Goal: Transaction & Acquisition: Purchase product/service

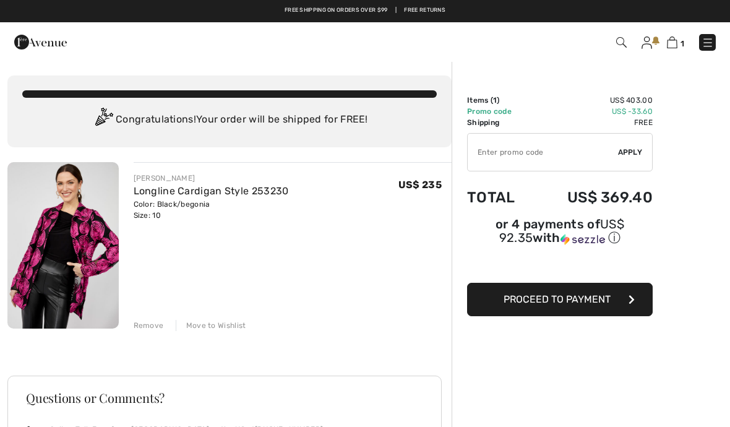
click at [80, 247] on img at bounding box center [62, 245] width 111 height 166
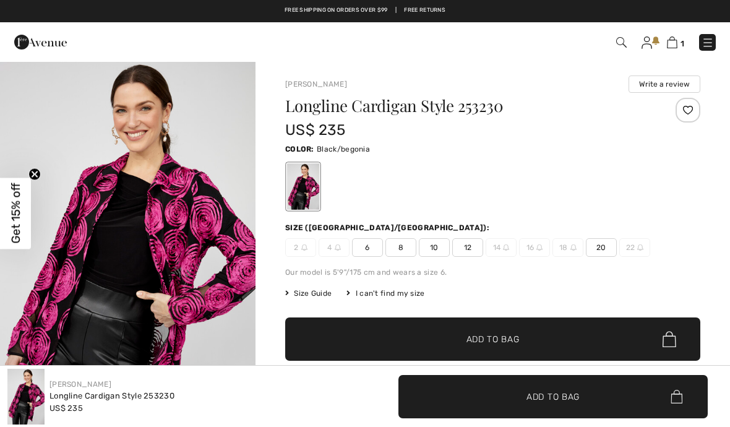
checkbox input "true"
click at [439, 246] on span "10" at bounding box center [434, 247] width 31 height 19
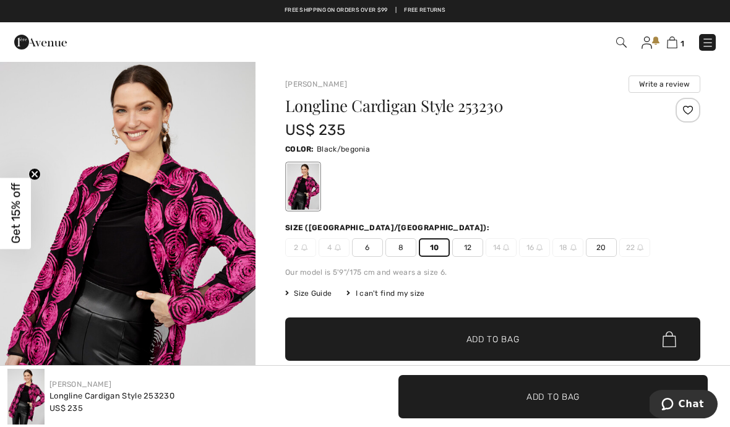
click at [517, 326] on span "✔ Added to Bag Add to Bag" at bounding box center [492, 339] width 415 height 43
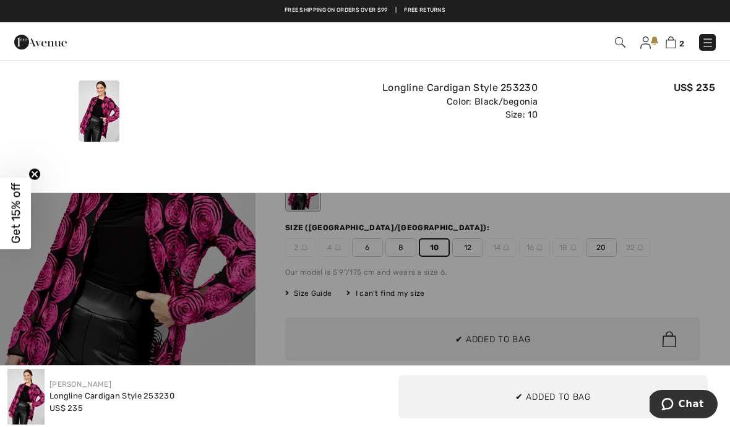
click at [674, 46] on img at bounding box center [671, 43] width 11 height 12
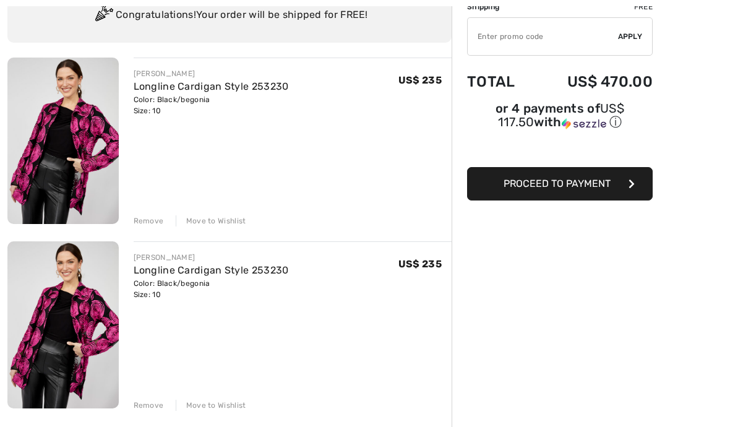
scroll to position [105, 0]
click at [148, 220] on div "Remove" at bounding box center [149, 220] width 30 height 11
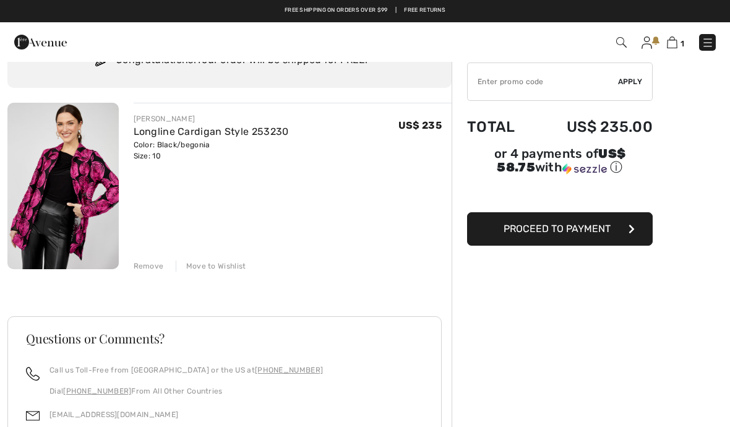
scroll to position [0, 0]
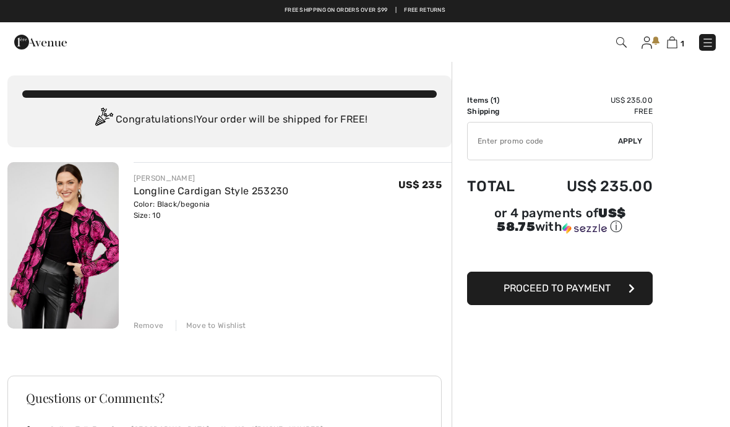
click at [619, 302] on button "Proceed to Payment" at bounding box center [560, 288] width 186 height 33
